Goal: Information Seeking & Learning: Learn about a topic

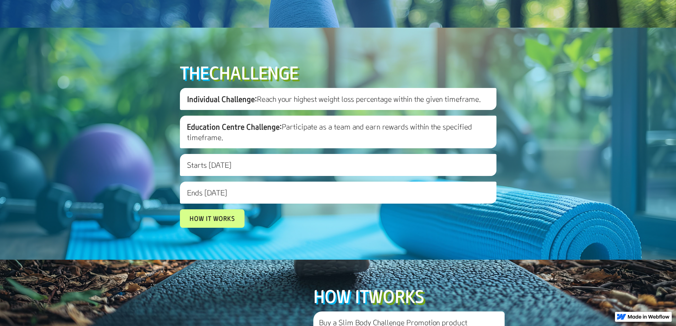
scroll to position [248, 0]
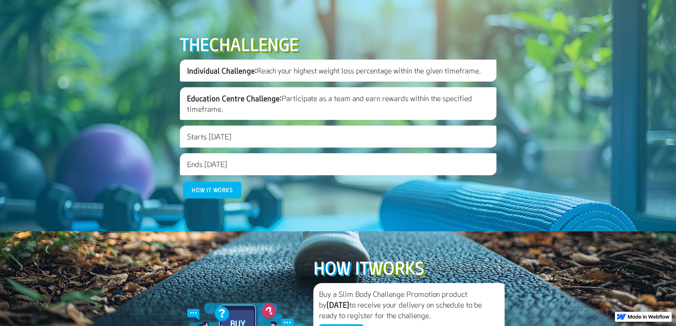
click at [223, 199] on link "How it works" at bounding box center [212, 190] width 58 height 17
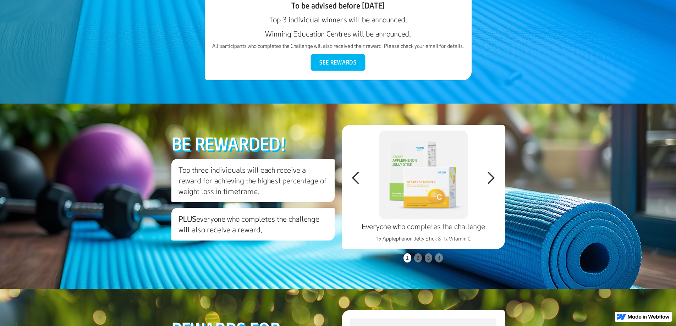
scroll to position [1182, 0]
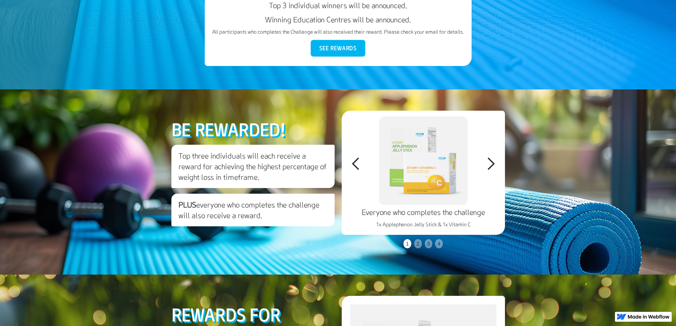
click at [340, 57] on link "See Rewards" at bounding box center [338, 48] width 55 height 17
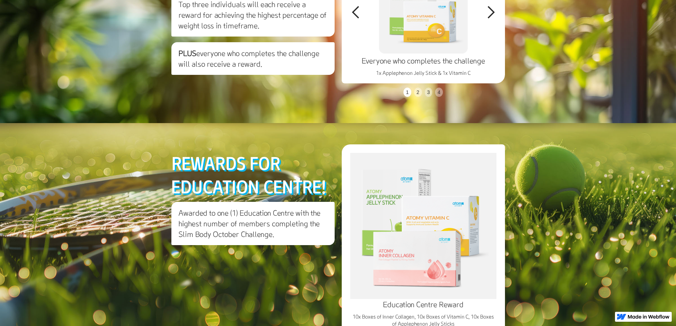
scroll to position [1336, 0]
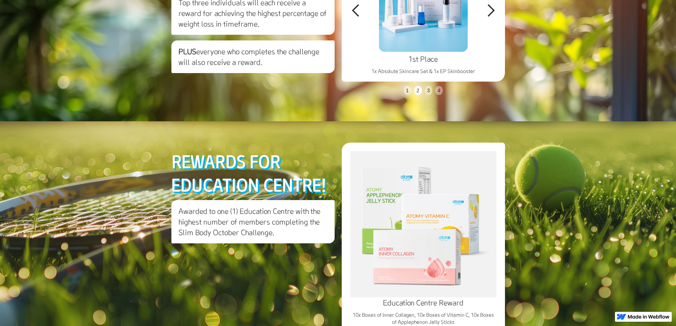
click at [491, 18] on div "next slide" at bounding box center [491, 11] width 14 height 14
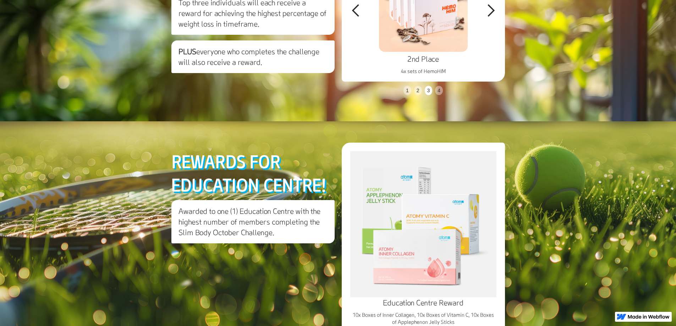
click at [491, 18] on div "next slide" at bounding box center [491, 11] width 14 height 14
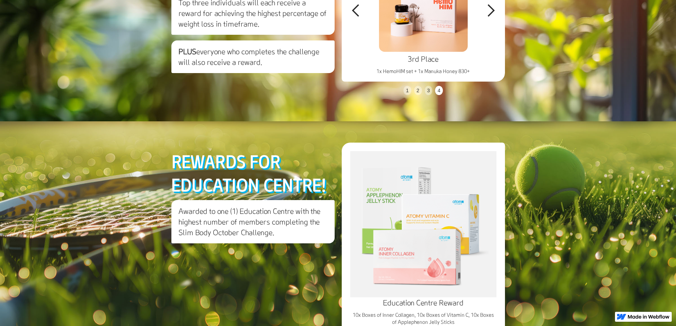
click at [491, 18] on div "next slide" at bounding box center [491, 11] width 14 height 14
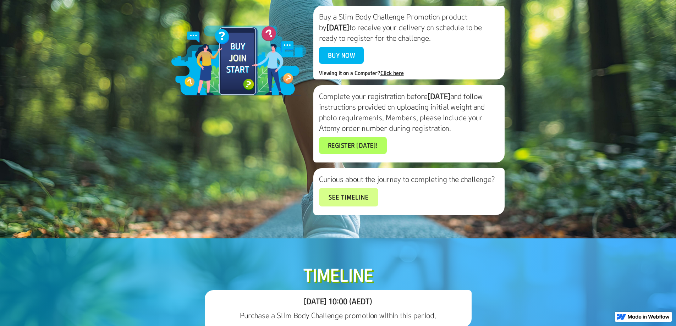
scroll to position [514, 0]
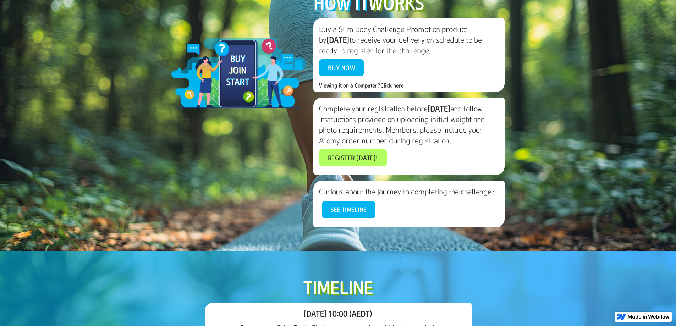
click at [334, 218] on link "See timeline" at bounding box center [348, 210] width 53 height 17
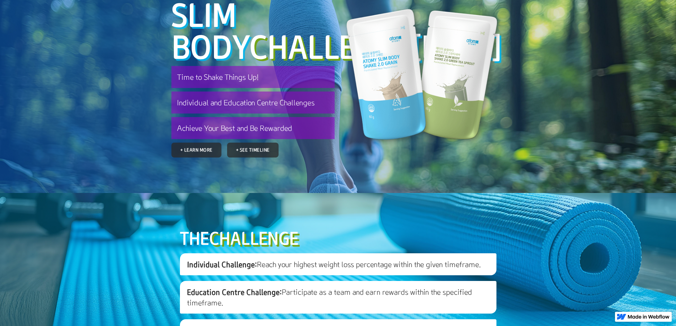
scroll to position [48, 0]
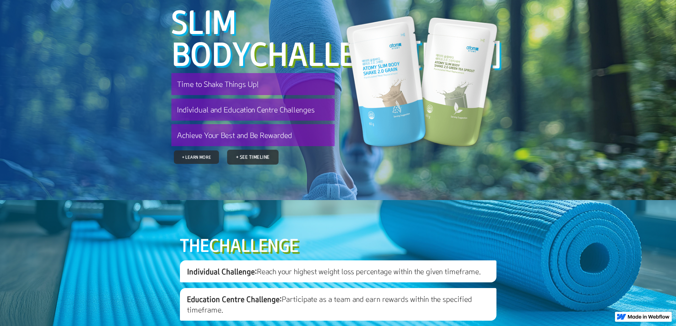
click at [205, 164] on link "+ Learn More" at bounding box center [196, 156] width 45 height 13
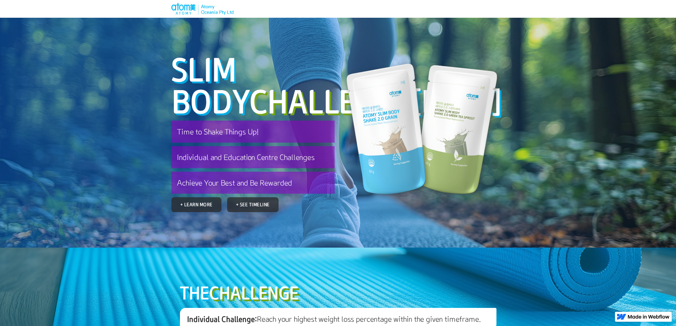
click at [386, 126] on img at bounding box center [423, 129] width 163 height 152
click at [180, 7] on img at bounding box center [202, 9] width 62 height 12
click at [183, 10] on img at bounding box center [202, 9] width 62 height 12
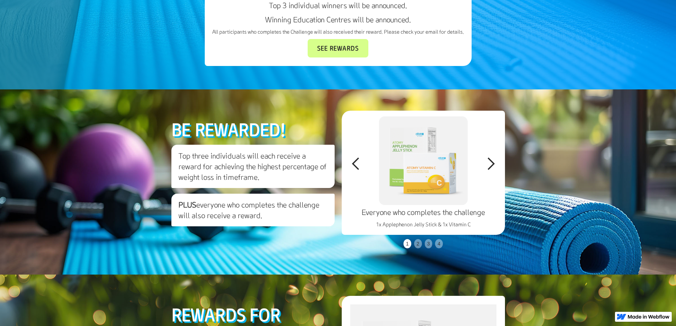
scroll to position [248, 0]
